Goal: Information Seeking & Learning: Learn about a topic

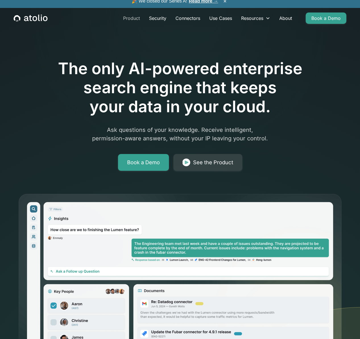
click at [124, 24] on link "Product" at bounding box center [132, 18] width 26 height 11
